Goal: Task Accomplishment & Management: Contribute content

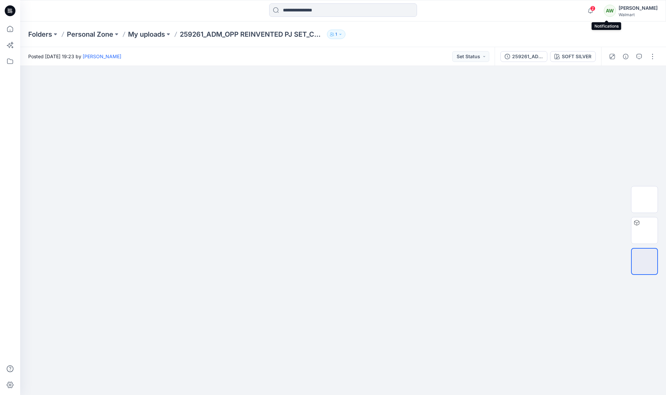
click at [596, 10] on span "2" at bounding box center [592, 8] width 5 height 5
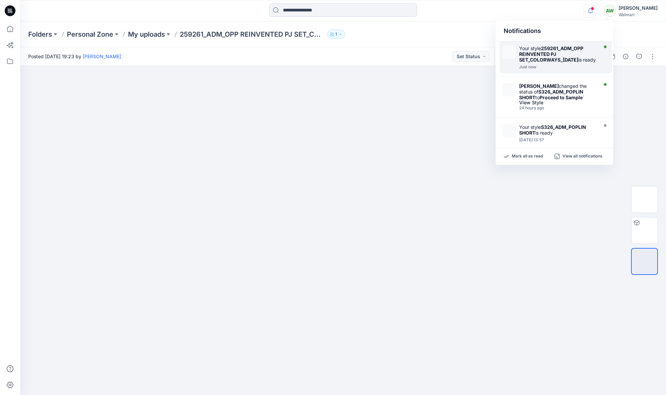
click at [572, 64] on div at bounding box center [557, 63] width 77 height 1
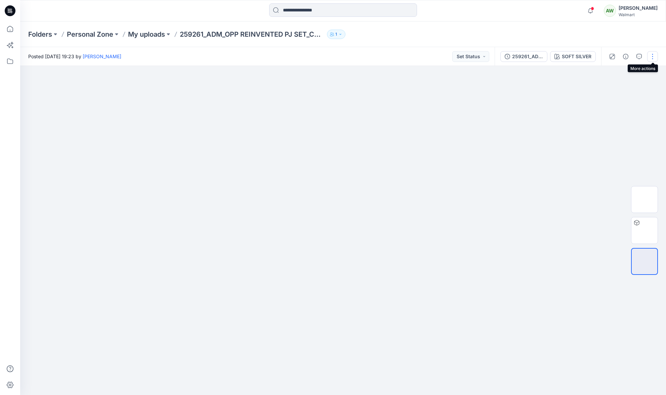
click at [654, 56] on button "button" at bounding box center [652, 56] width 11 height 11
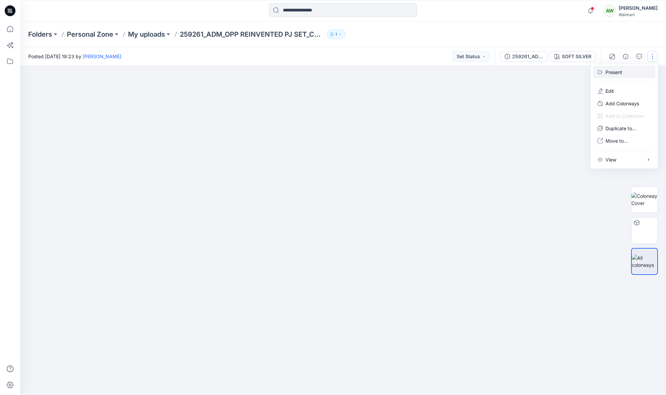
click at [615, 71] on p "Present" at bounding box center [614, 72] width 17 height 7
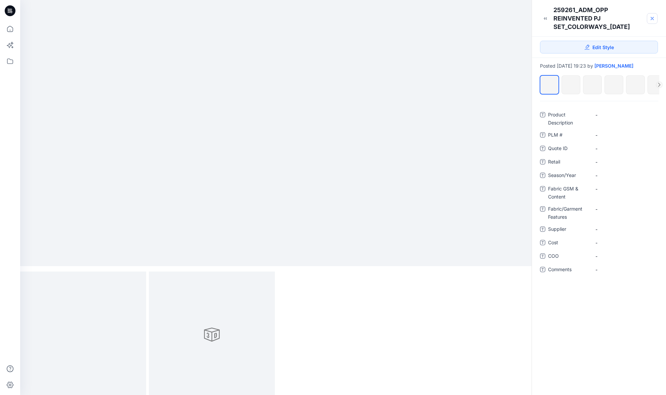
click at [652, 19] on icon at bounding box center [652, 18] width 5 height 5
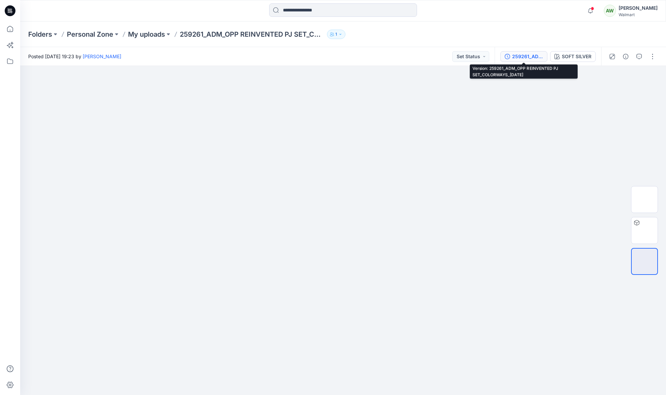
click at [521, 54] on div "259261_ADM_OPP REINVENTED PJ SET_COLORWAYS_[DATE]" at bounding box center [527, 56] width 31 height 7
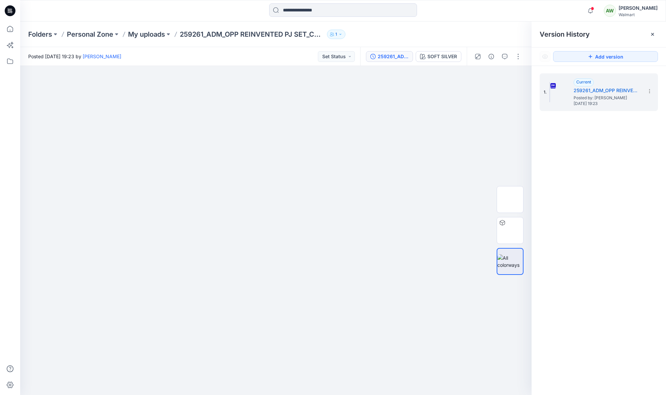
click at [654, 34] on icon at bounding box center [652, 34] width 5 height 5
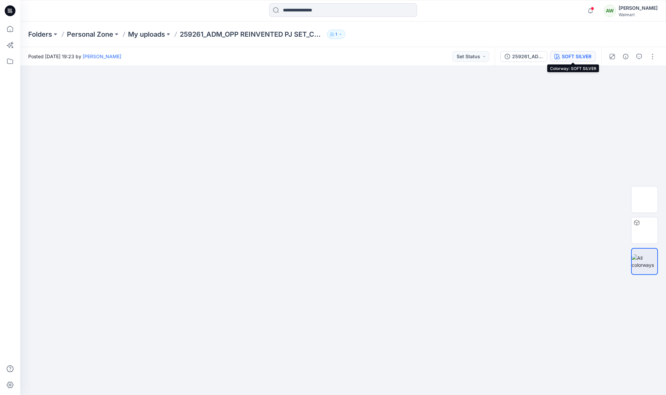
click at [573, 58] on div "SOFT SILVER" at bounding box center [577, 56] width 30 height 7
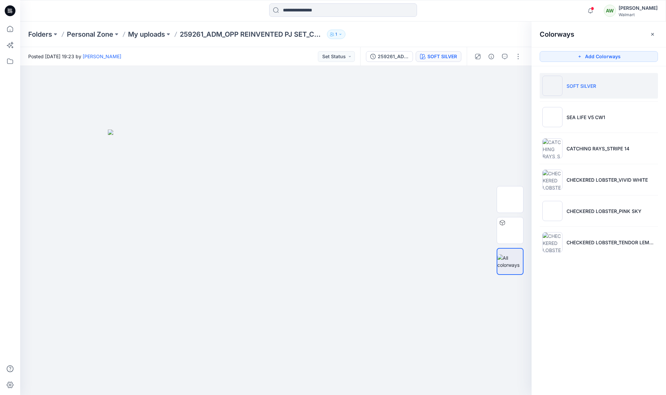
drag, startPoint x: 654, startPoint y: 33, endPoint x: 612, endPoint y: 35, distance: 41.4
click at [654, 33] on icon "button" at bounding box center [652, 34] width 5 height 5
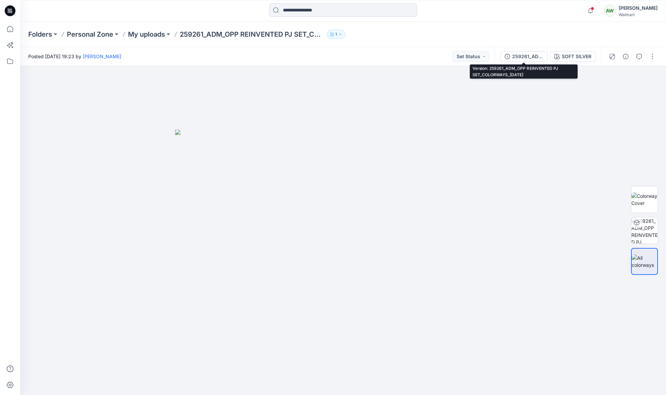
click at [526, 55] on div "259261_ADM_OPP REINVENTED PJ SET_COLORWAYS_[DATE]" at bounding box center [527, 56] width 31 height 7
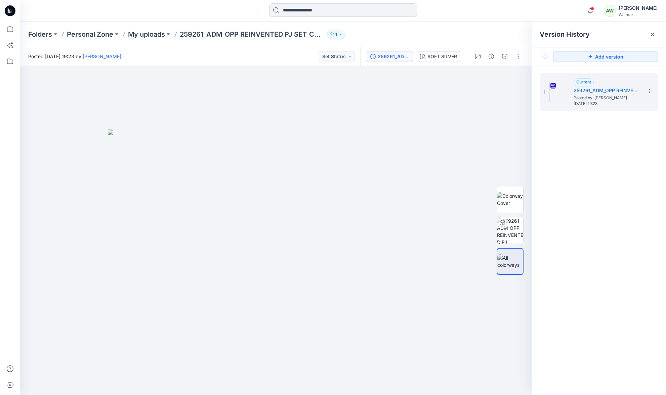
click at [652, 33] on icon at bounding box center [652, 34] width 5 height 5
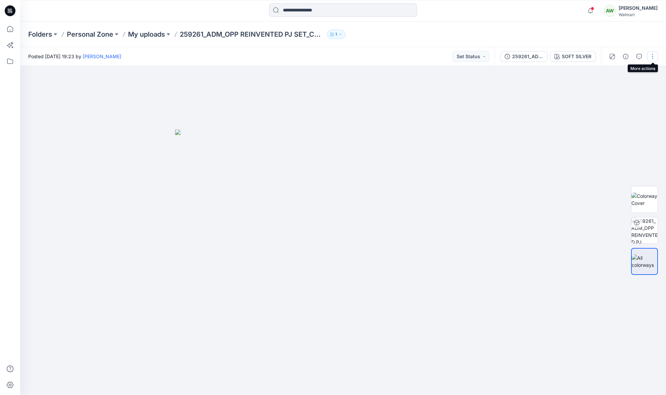
click at [651, 57] on button "button" at bounding box center [652, 56] width 11 height 11
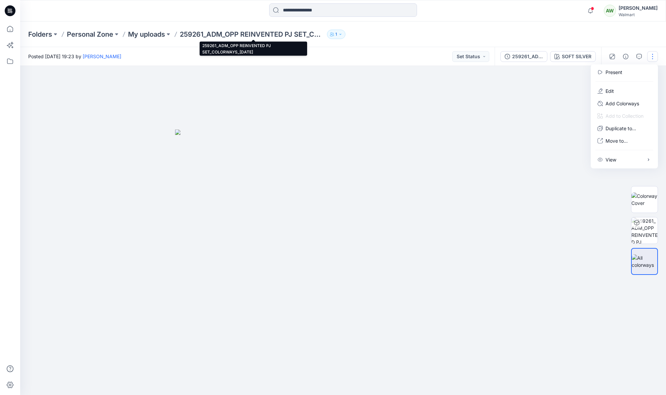
click at [211, 34] on p "259261_ADM_OPP REINVENTED PJ SET_COLORWAYS_[DATE]" at bounding box center [252, 34] width 145 height 9
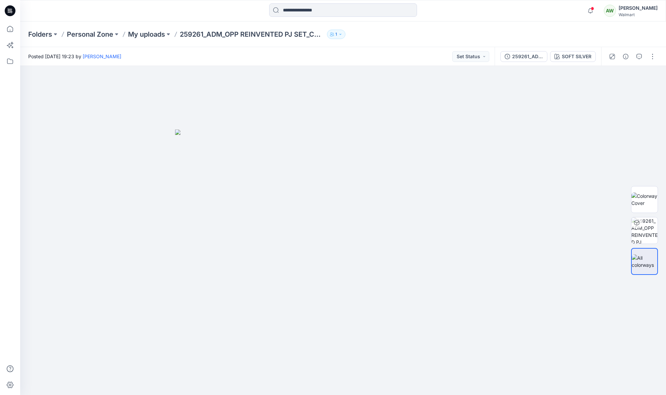
click at [220, 34] on p "259261_ADM_OPP REINVENTED PJ SET_COLORWAYS_[DATE]" at bounding box center [252, 34] width 145 height 9
click at [155, 35] on p "My uploads" at bounding box center [146, 34] width 37 height 9
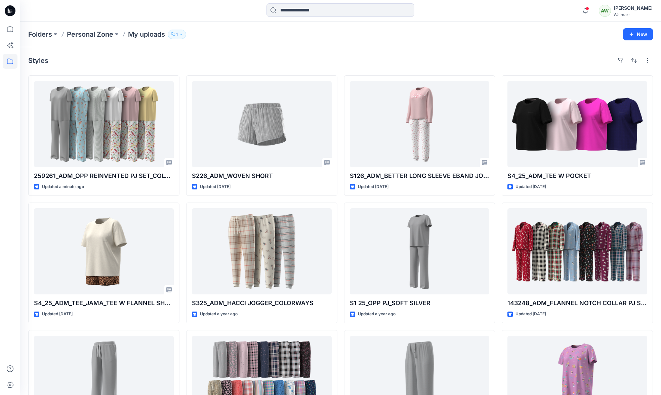
click at [148, 34] on p "My uploads" at bounding box center [146, 34] width 37 height 9
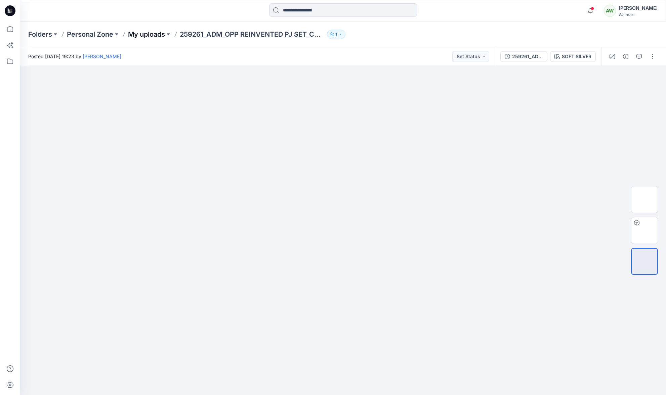
click at [155, 36] on p "My uploads" at bounding box center [146, 34] width 37 height 9
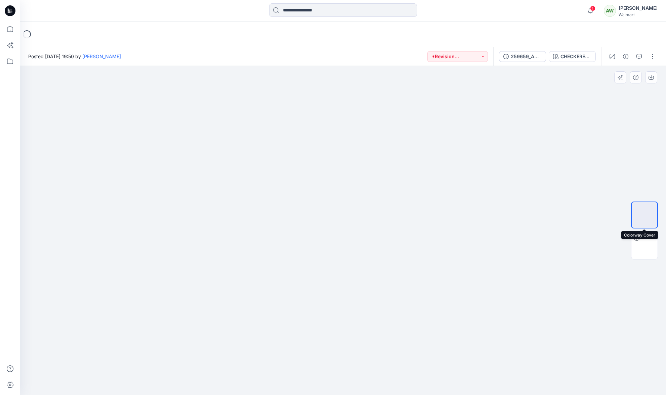
click at [645, 215] on img at bounding box center [645, 215] width 0 height 0
click at [645, 246] on img at bounding box center [645, 246] width 0 height 0
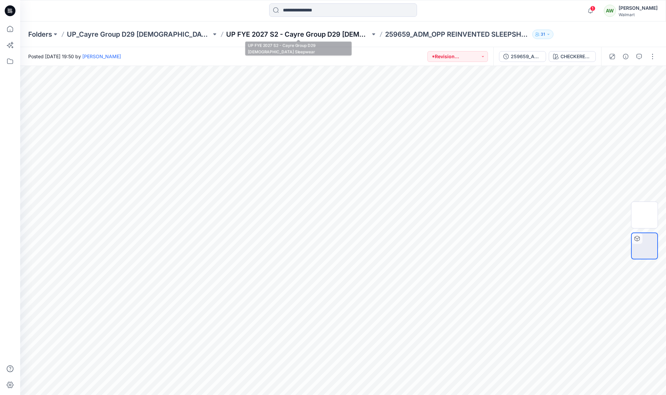
click at [301, 35] on p "UP FYE 2027 S2 - Cayre Group D29 [DEMOGRAPHIC_DATA] Sleepwear" at bounding box center [298, 34] width 145 height 9
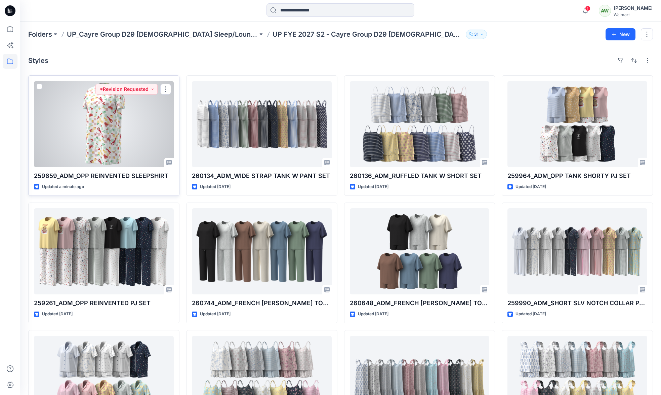
click at [136, 119] on div at bounding box center [104, 124] width 140 height 86
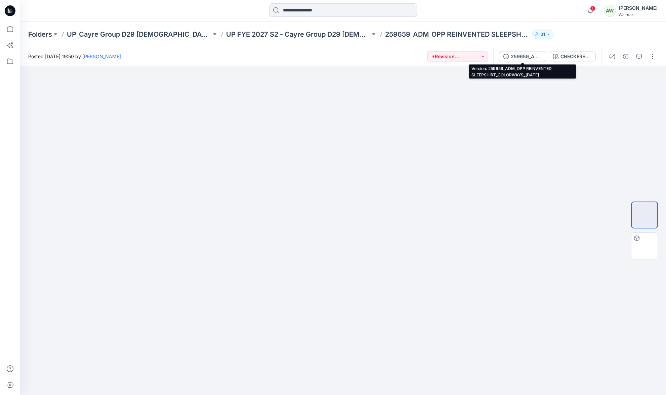
click at [525, 56] on div "259659_ADM_OPP REINVENTED SLEEPSHIRT_COLORWAYS_[DATE]" at bounding box center [526, 56] width 31 height 7
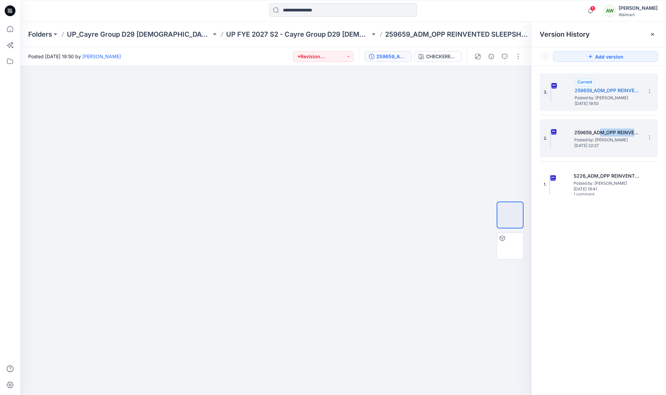
click at [599, 136] on div "259659_ADM_OPP REINVENTED SLEEPSHIRT_COLORWAYS Posted by: Alice Woo Thursday, J…" at bounding box center [607, 137] width 67 height 19
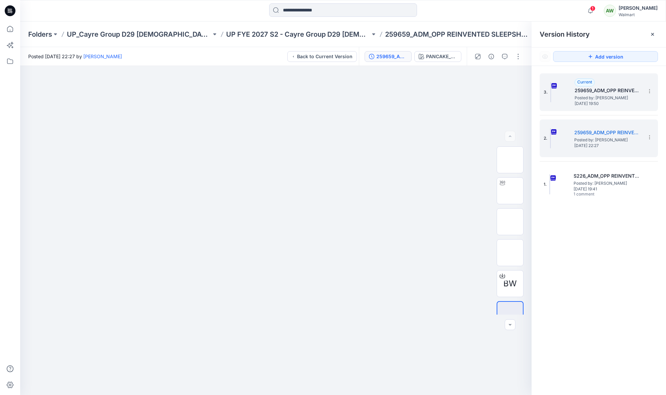
click at [615, 97] on span "Posted by: Alice Woo" at bounding box center [608, 97] width 67 height 7
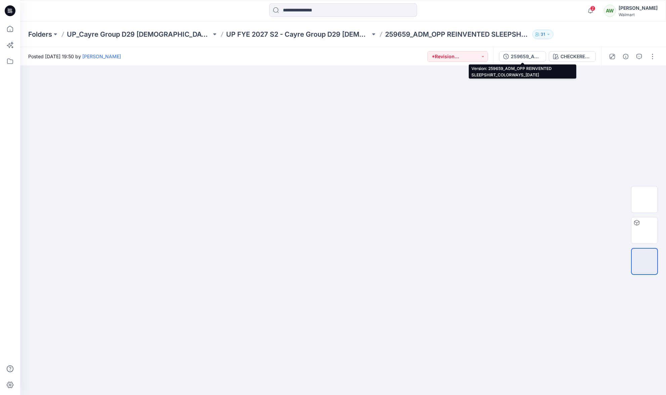
click at [534, 55] on div "259659_ADM_OPP REINVENTED SLEEPSHIRT_COLORWAYS_[DATE]" at bounding box center [526, 56] width 31 height 7
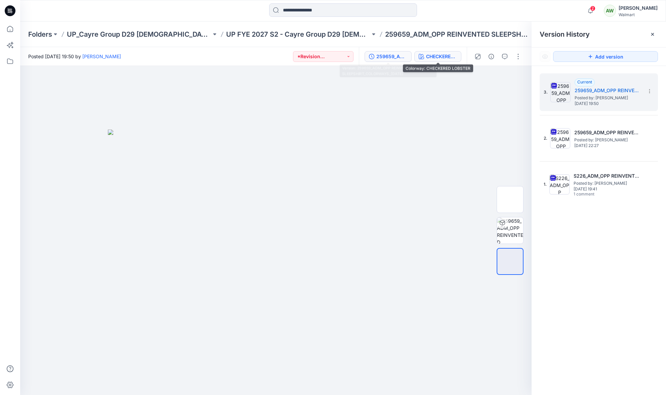
click at [440, 55] on div "CHECKERED LOBSTER" at bounding box center [441, 56] width 31 height 7
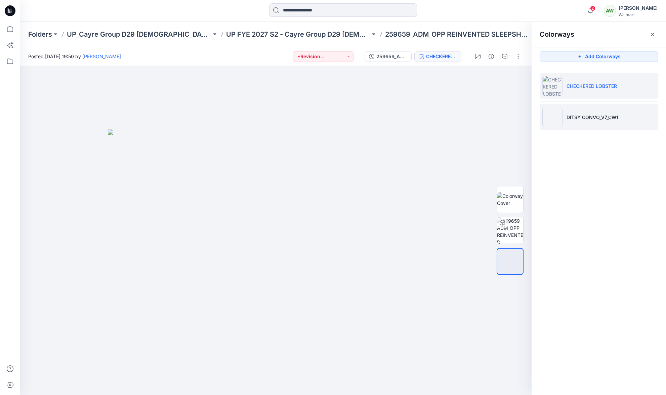
click at [605, 115] on p "DITSY CONVO_V7_CW1" at bounding box center [593, 117] width 52 height 7
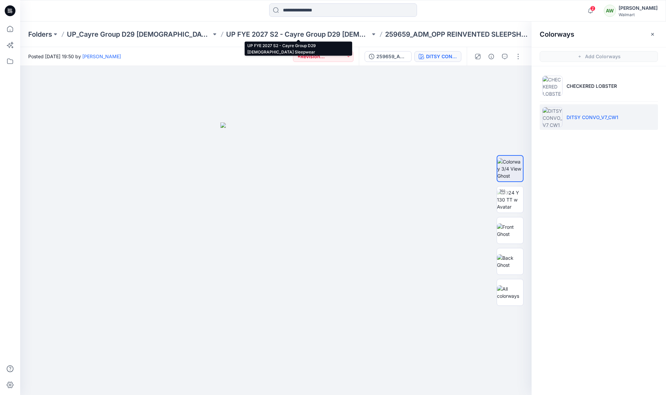
click at [343, 35] on p "UP FYE 2027 S2 - Cayre Group D29 [DEMOGRAPHIC_DATA] Sleepwear" at bounding box center [298, 34] width 145 height 9
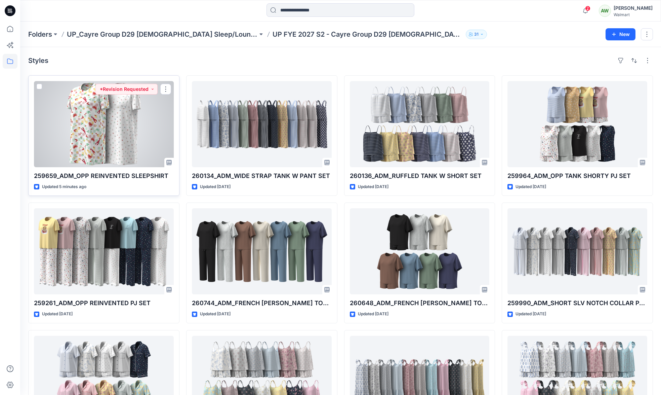
click at [148, 127] on div at bounding box center [104, 124] width 140 height 86
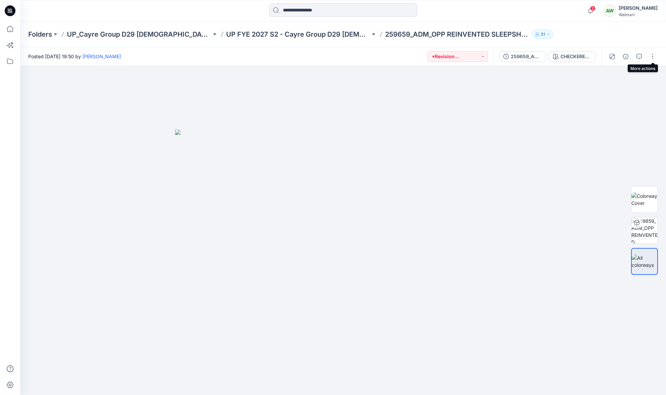
drag, startPoint x: 654, startPoint y: 58, endPoint x: 658, endPoint y: 57, distance: 3.8
click at [655, 58] on button "button" at bounding box center [652, 56] width 11 height 11
click at [611, 90] on p "Edit" at bounding box center [610, 90] width 8 height 7
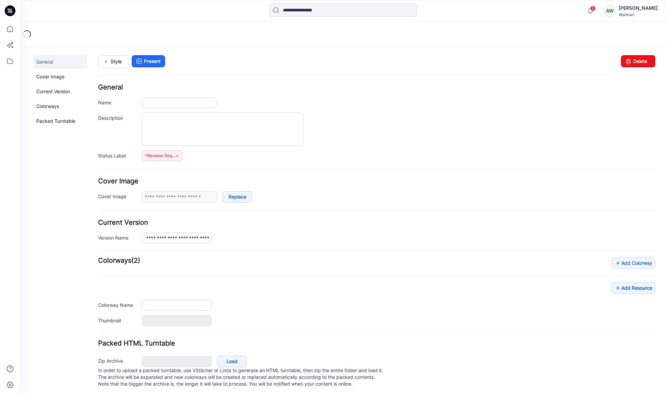
type input "**********"
type textarea "**********"
type input "**********"
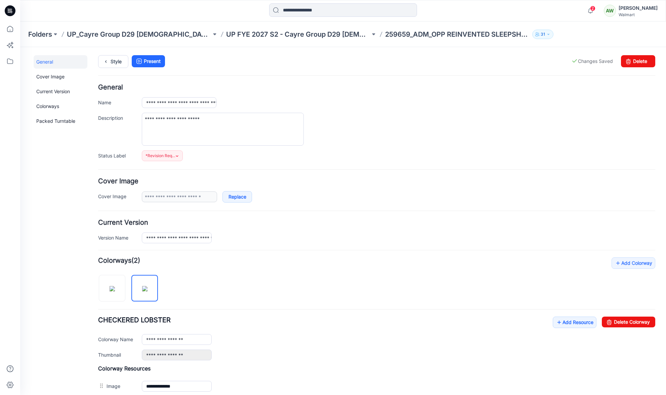
click at [230, 286] on div "**********" at bounding box center [376, 333] width 557 height 152
click at [113, 289] on img at bounding box center [112, 288] width 5 height 5
type input "**********"
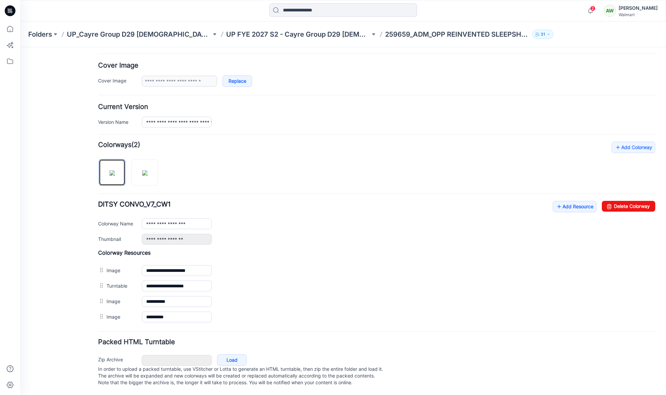
scroll to position [122, 0]
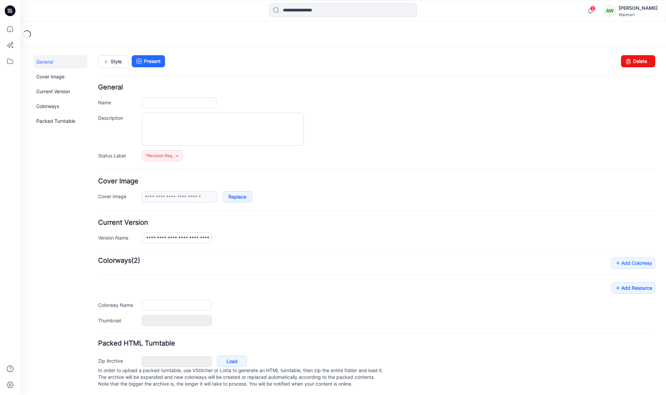
type input "**********"
type textarea "**********"
type input "**********"
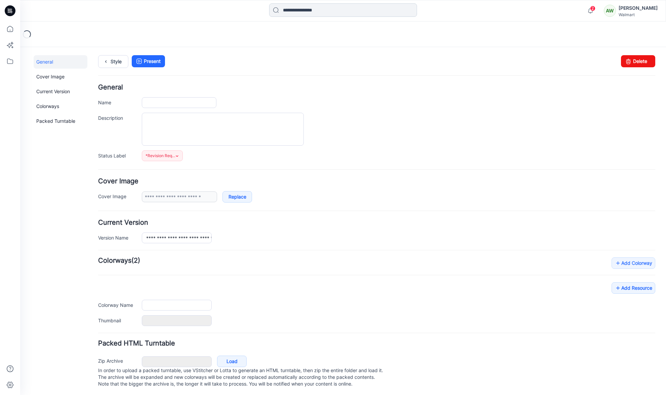
type textarea "**********"
type input "**********"
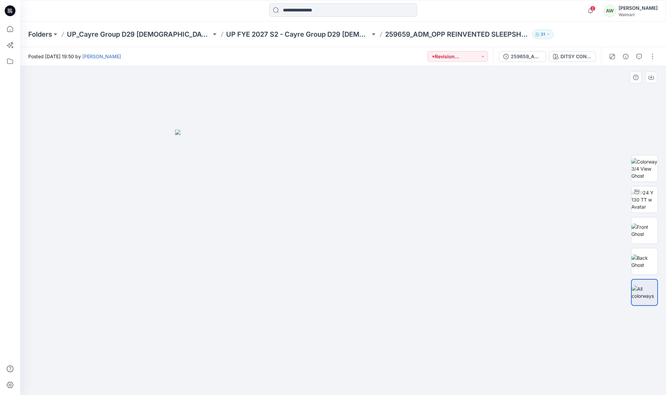
click at [391, 180] on img at bounding box center [343, 261] width 336 height 265
click at [596, 10] on span "2" at bounding box center [592, 8] width 5 height 5
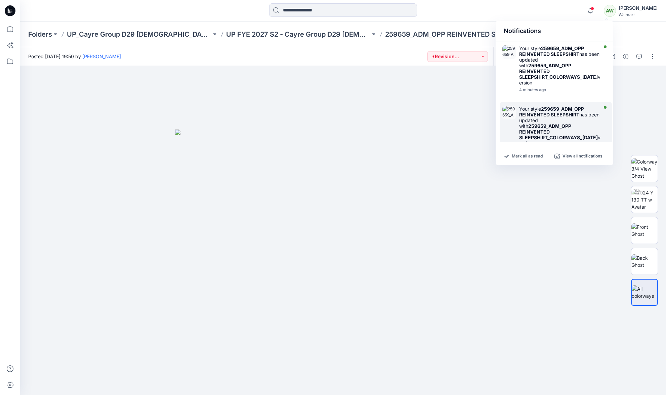
drag, startPoint x: 564, startPoint y: 118, endPoint x: 568, endPoint y: 117, distance: 3.4
click at [564, 118] on div "Your style 259659_ADM_OPP REINVENTED SLEEPSHIRT has been updated with 259659_AD…" at bounding box center [560, 126] width 83 height 40
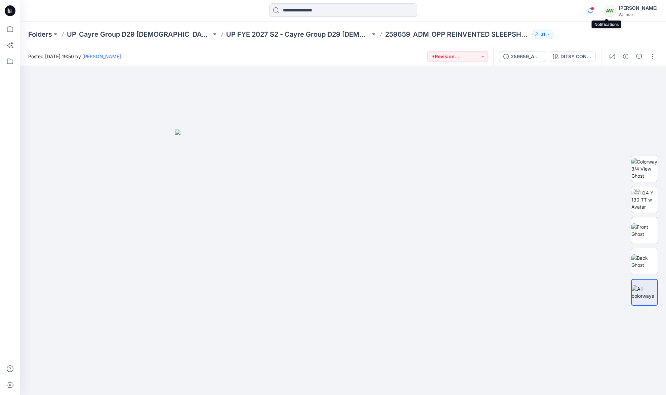
click at [597, 11] on icon "button" at bounding box center [590, 10] width 13 height 13
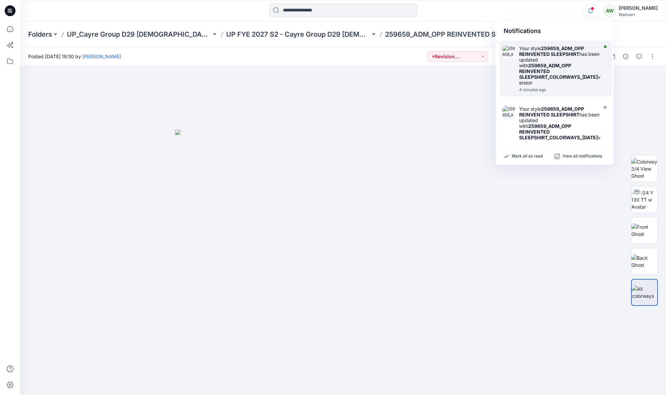
click at [579, 54] on div "Your style 259659_ADM_OPP REINVENTED SLEEPSHIRT has been updated with 259659_AD…" at bounding box center [560, 65] width 83 height 40
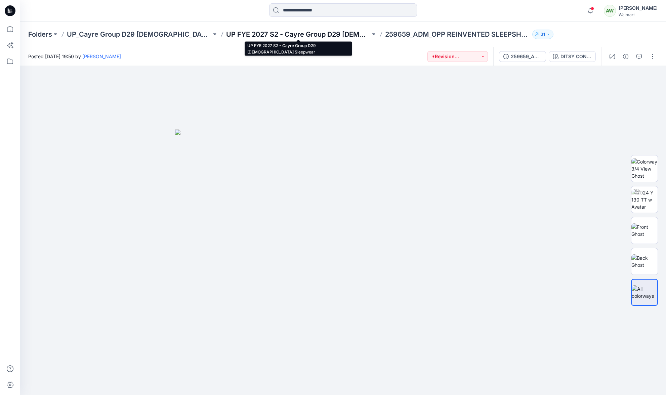
click at [261, 33] on p "UP FYE 2027 S2 - Cayre Group D29 [DEMOGRAPHIC_DATA] Sleepwear" at bounding box center [298, 34] width 145 height 9
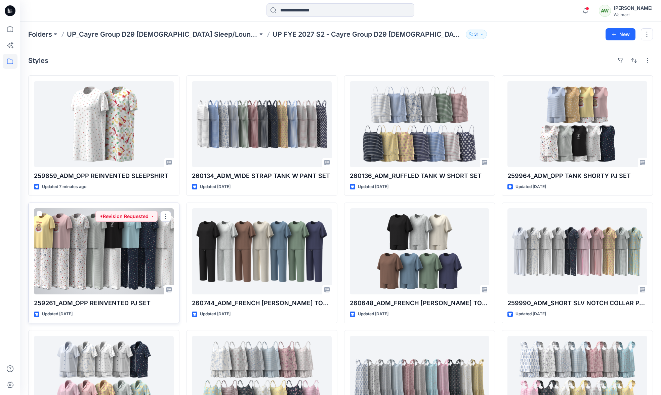
click at [128, 254] on div at bounding box center [104, 251] width 140 height 86
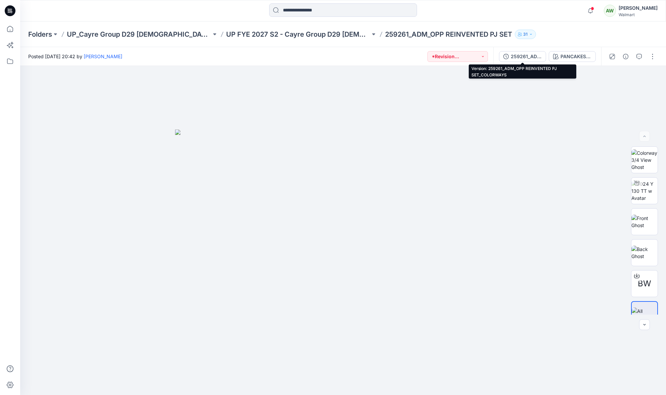
click at [529, 55] on div "259261_ADM_OPP REINVENTED PJ SET_COLORWAYS" at bounding box center [526, 56] width 31 height 7
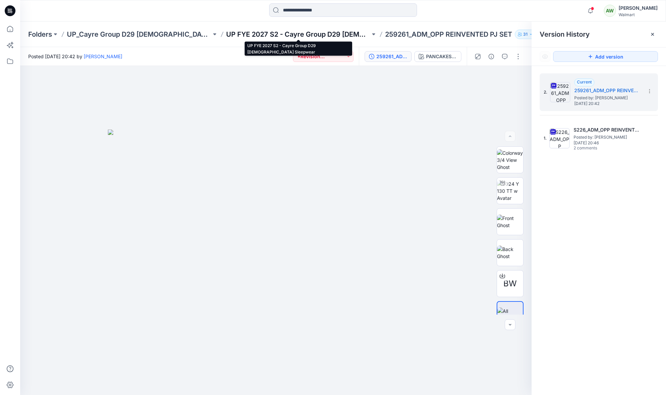
click at [333, 33] on p "UP FYE 2027 S2 - Cayre Group D29 [DEMOGRAPHIC_DATA] Sleepwear" at bounding box center [298, 34] width 145 height 9
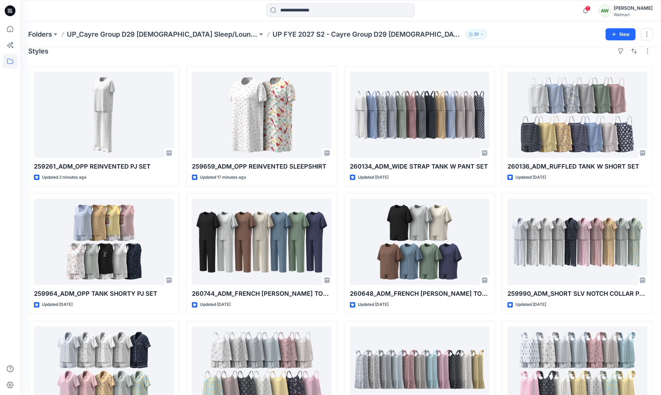
scroll to position [9, 0]
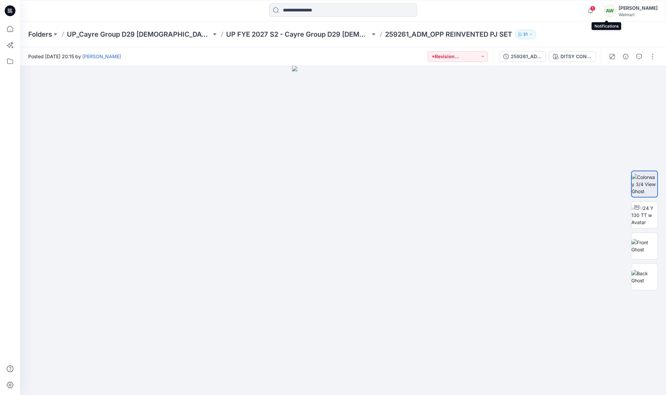
click at [596, 9] on span "1" at bounding box center [592, 8] width 5 height 5
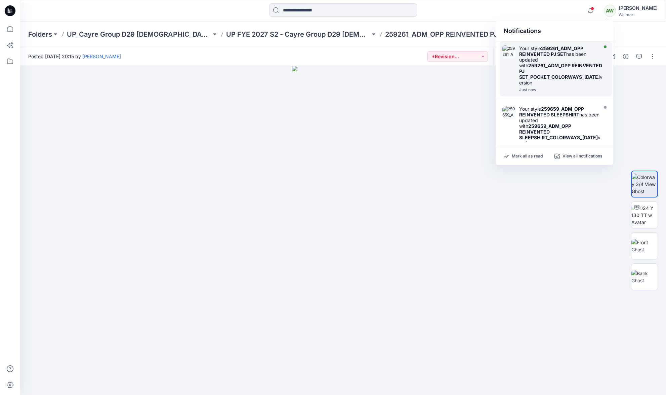
click at [586, 57] on div "Your style 259261_ADM_OPP REINVENTED PJ SET has been updated with 259261_ADM_OP…" at bounding box center [560, 65] width 83 height 40
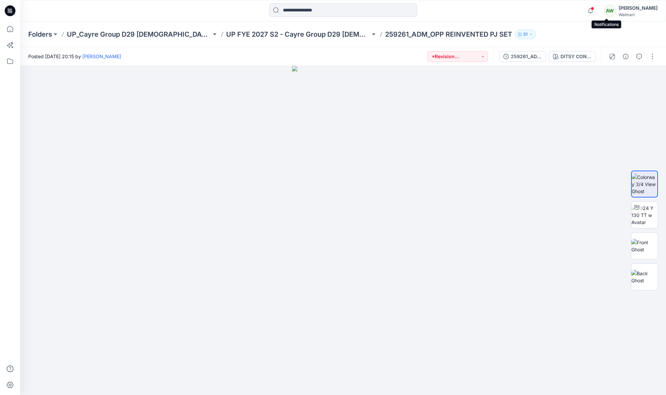
click at [594, 8] on span at bounding box center [592, 9] width 3 height 4
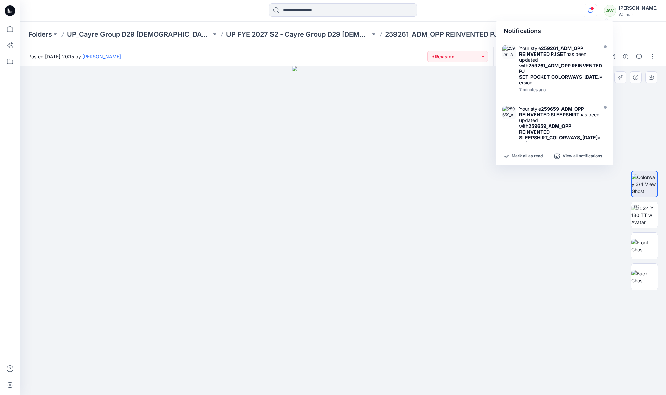
click at [440, 138] on div at bounding box center [343, 230] width 646 height 329
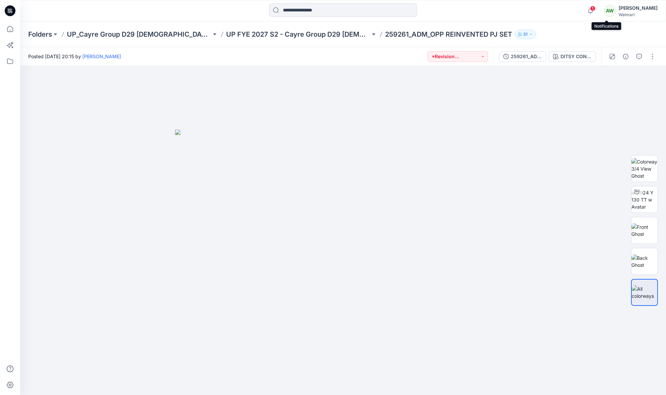
click at [596, 9] on span "1" at bounding box center [592, 8] width 5 height 5
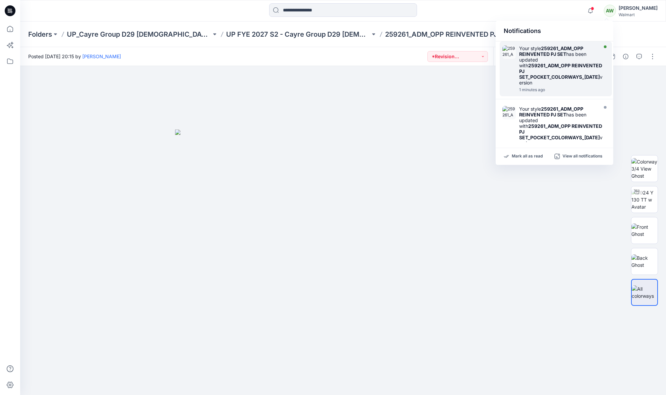
click at [569, 50] on strong "259261_ADM_OPP REINVENTED PJ SET" at bounding box center [551, 50] width 64 height 11
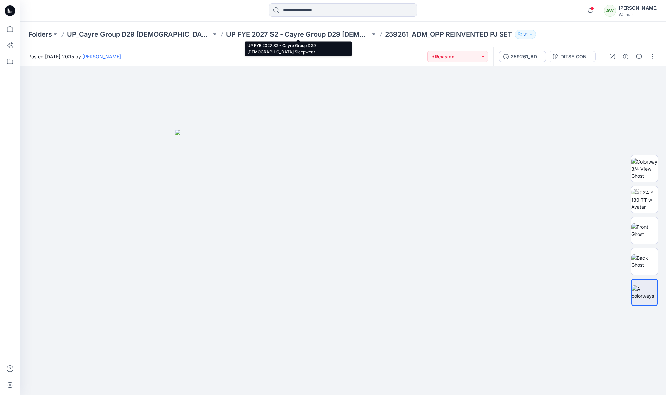
click at [338, 35] on p "UP FYE 2027 S2 - Cayre Group D29 [DEMOGRAPHIC_DATA] Sleepwear" at bounding box center [298, 34] width 145 height 9
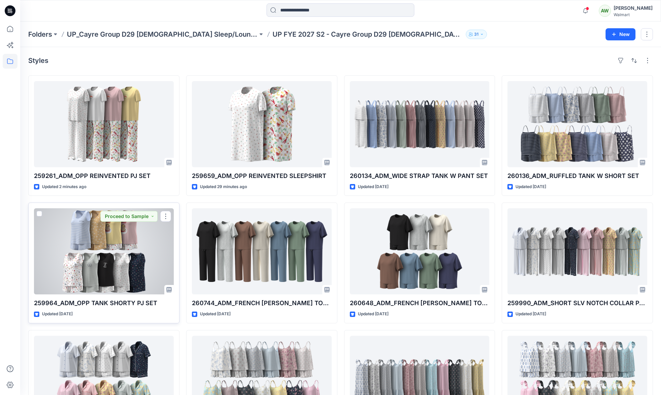
click at [156, 248] on div at bounding box center [104, 251] width 140 height 86
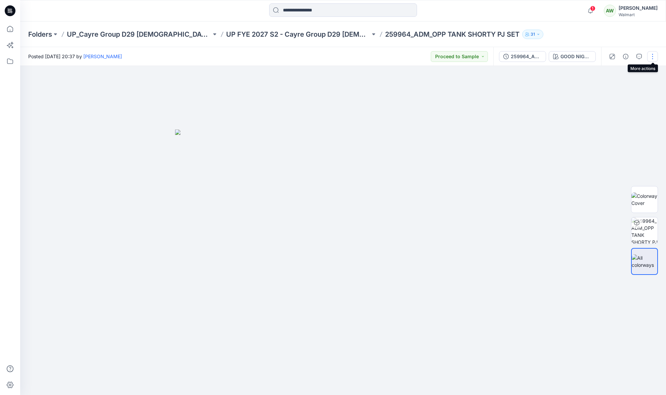
click at [651, 57] on button "button" at bounding box center [652, 56] width 11 height 11
click at [618, 71] on p "Present" at bounding box center [614, 72] width 17 height 7
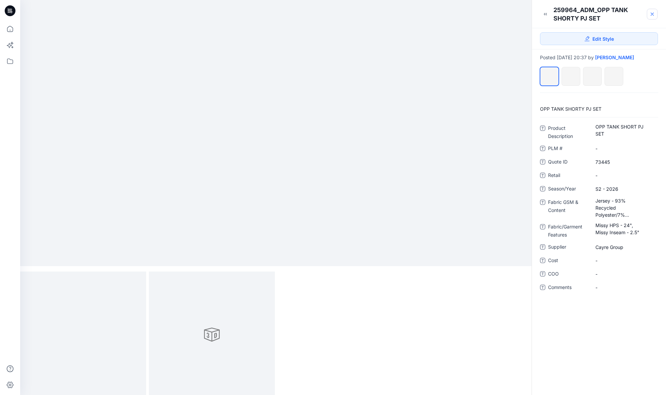
click at [653, 13] on icon at bounding box center [652, 13] width 5 height 5
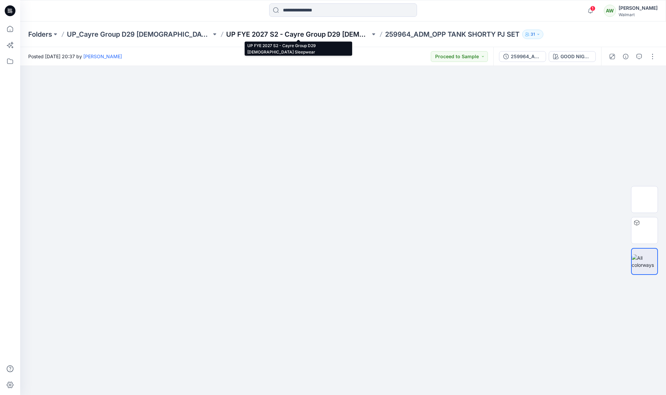
click at [322, 34] on p "UP FYE 2027 S2 - Cayre Group D29 [DEMOGRAPHIC_DATA] Sleepwear" at bounding box center [298, 34] width 145 height 9
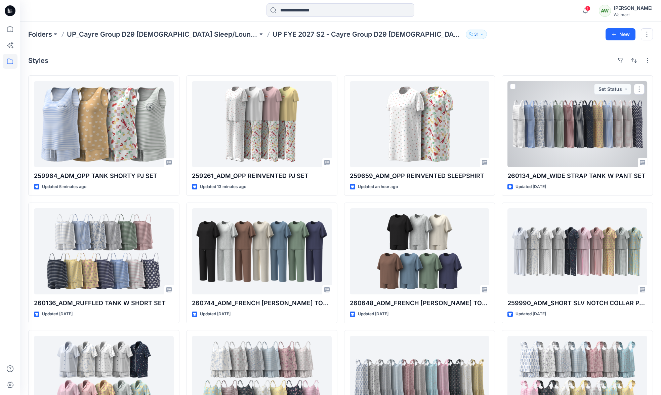
click at [597, 123] on div at bounding box center [578, 124] width 140 height 86
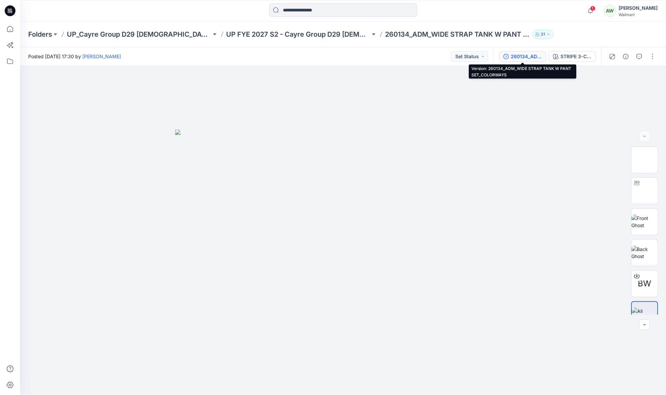
click at [540, 56] on div "260134_ADM_WIDE STRAP TANK W PANT SET_COLORWAYS" at bounding box center [526, 56] width 31 height 7
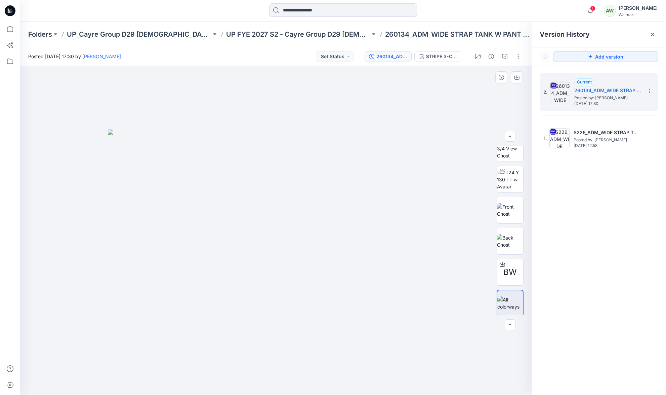
scroll to position [13, 0]
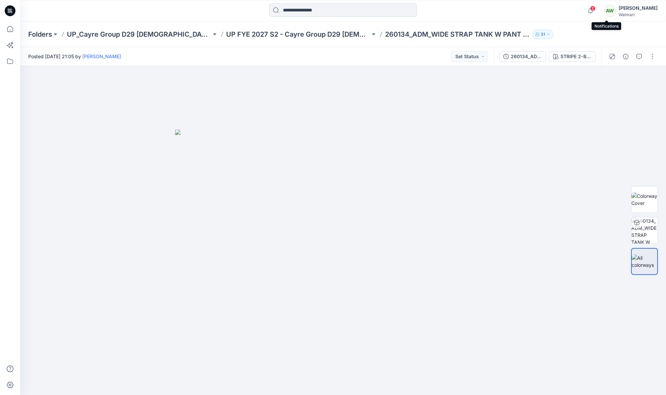
click at [596, 8] on span "2" at bounding box center [592, 8] width 5 height 5
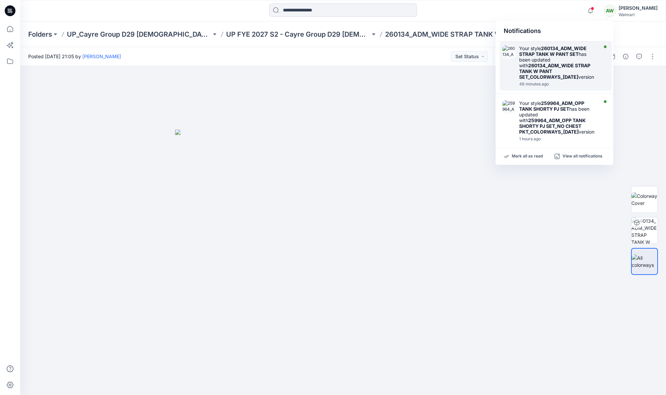
click at [586, 55] on div "Your style 260134_ADM_WIDE STRAP TANK W PANT SET has been updated with 260134_A…" at bounding box center [557, 62] width 77 height 34
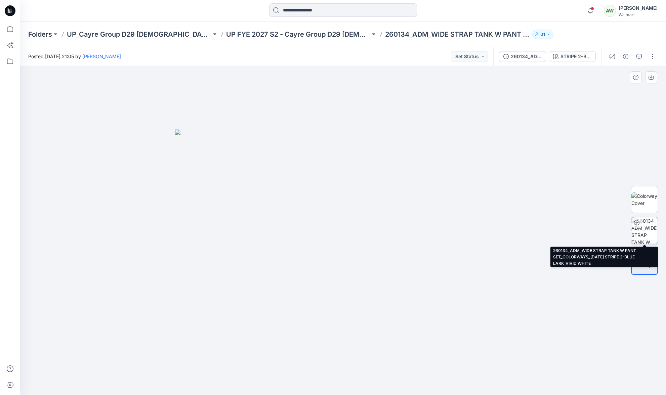
click at [645, 227] on img at bounding box center [645, 230] width 26 height 26
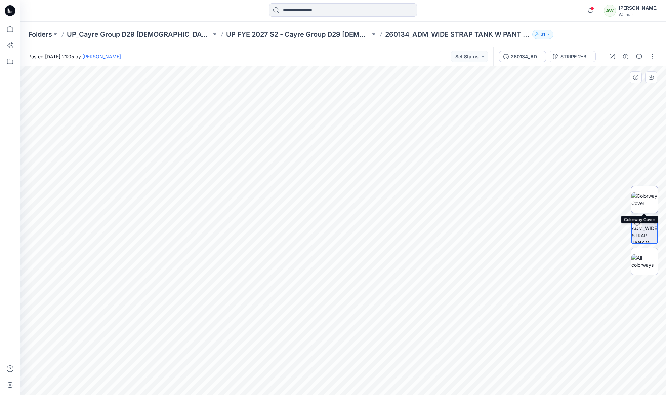
click at [651, 198] on img at bounding box center [645, 199] width 26 height 14
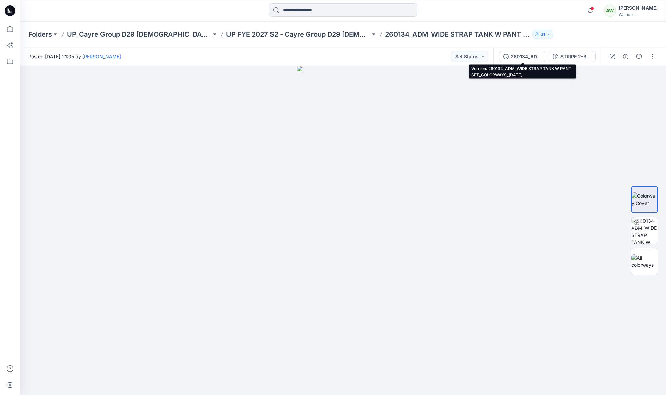
click at [526, 52] on button "260134_ADM_WIDE STRAP TANK W PANT SET_COLORWAYS_[DATE]" at bounding box center [522, 56] width 47 height 11
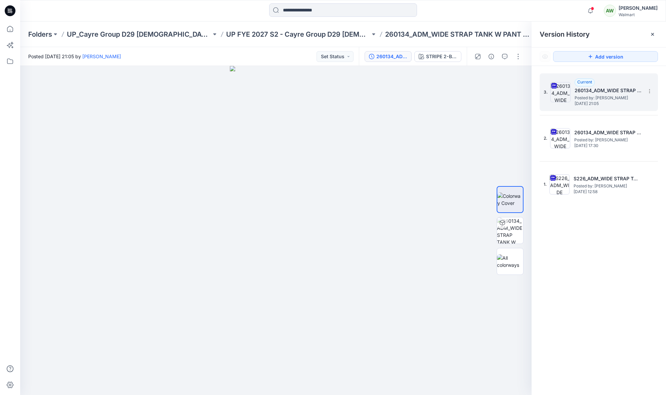
click at [591, 91] on h5 "260134_ADM_WIDE STRAP TANK W PANT SET_COLORWAYS_[DATE]" at bounding box center [608, 90] width 67 height 8
drag, startPoint x: 601, startPoint y: 91, endPoint x: 605, endPoint y: 90, distance: 3.5
click at [601, 91] on h5 "260134_ADM_WIDE STRAP TANK W PANT SET_COLORWAYS_[DATE]" at bounding box center [608, 90] width 67 height 8
click at [651, 34] on icon at bounding box center [652, 34] width 5 height 5
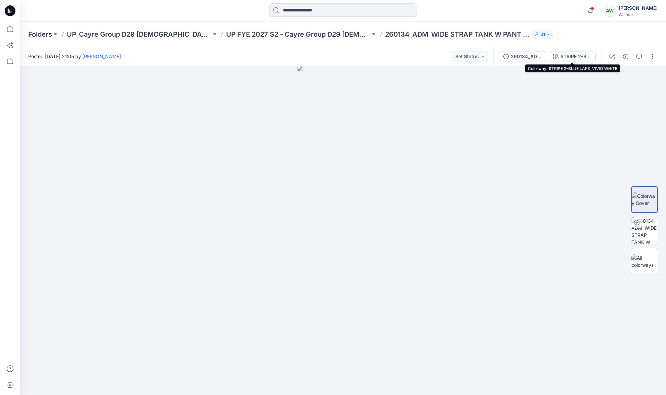
click at [568, 55] on div "STRIPE 2-BLUE LARK_VIVID WHITE" at bounding box center [576, 56] width 31 height 7
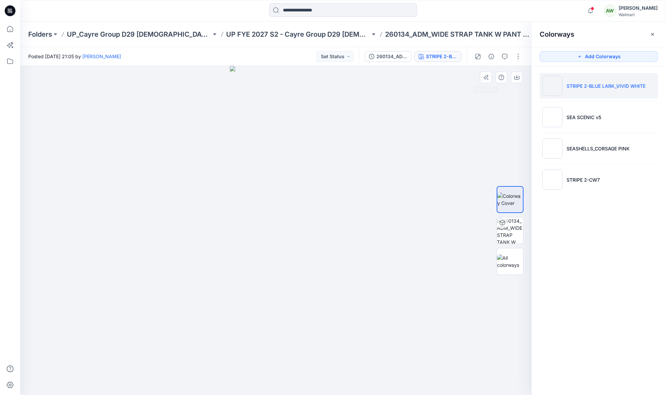
drag, startPoint x: 476, startPoint y: 96, endPoint x: 484, endPoint y: 85, distance: 13.9
click at [477, 94] on div at bounding box center [276, 230] width 512 height 329
click at [654, 34] on icon "button" at bounding box center [652, 34] width 5 height 5
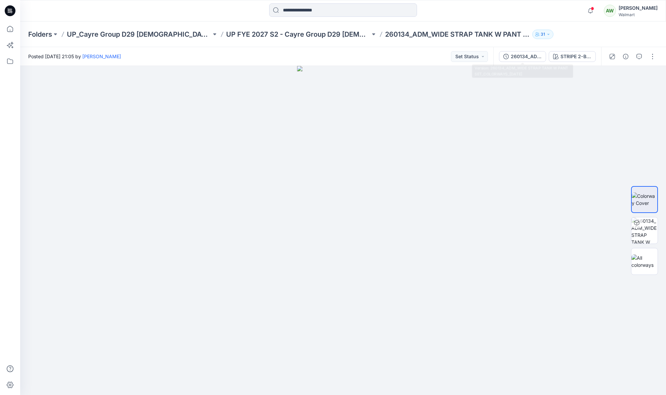
click at [524, 56] on div "260134_ADM_WIDE STRAP TANK W PANT SET_COLORWAYS_[DATE]" at bounding box center [526, 56] width 31 height 7
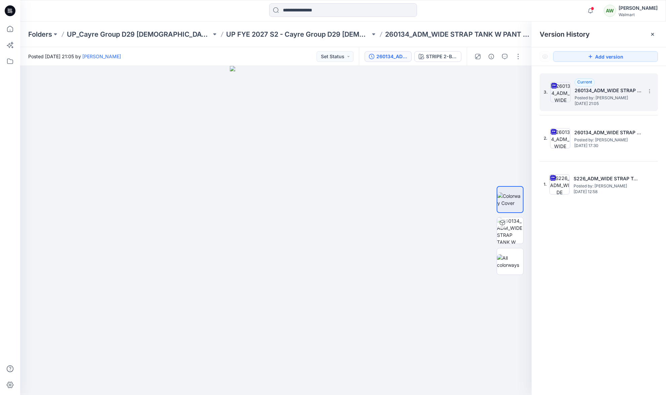
click at [595, 94] on span "Posted by: [PERSON_NAME]" at bounding box center [608, 97] width 67 height 7
click at [598, 95] on span "Posted by: [PERSON_NAME]" at bounding box center [608, 97] width 67 height 7
click at [510, 257] on img at bounding box center [510, 261] width 26 height 14
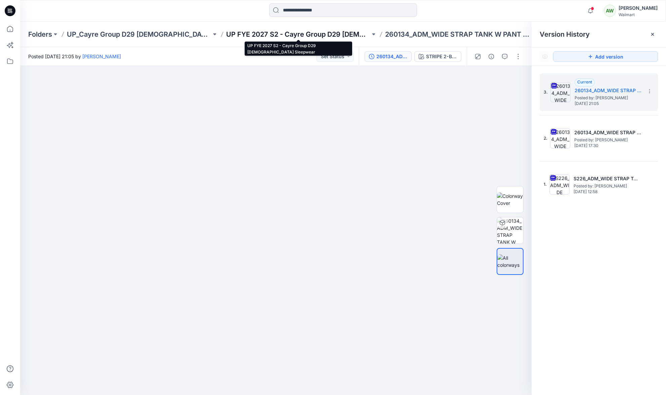
click at [298, 35] on p "UP FYE 2027 S2 - Cayre Group D29 [DEMOGRAPHIC_DATA] Sleepwear" at bounding box center [298, 34] width 145 height 9
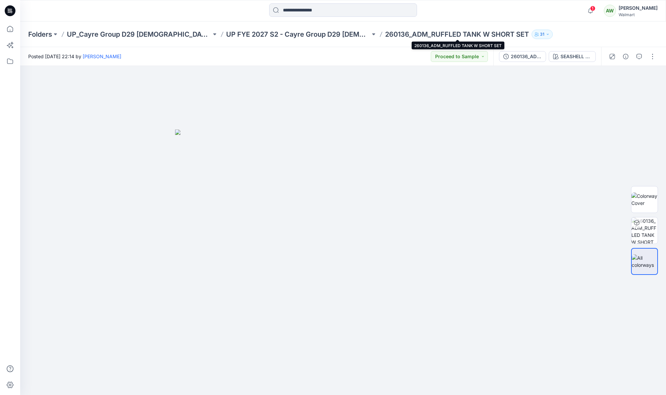
click at [428, 37] on p "260136_ADM_RUFFLED TANK W SHORT SET" at bounding box center [457, 34] width 144 height 9
drag, startPoint x: 348, startPoint y: 36, endPoint x: 662, endPoint y: 147, distance: 332.8
